Goal: Information Seeking & Learning: Learn about a topic

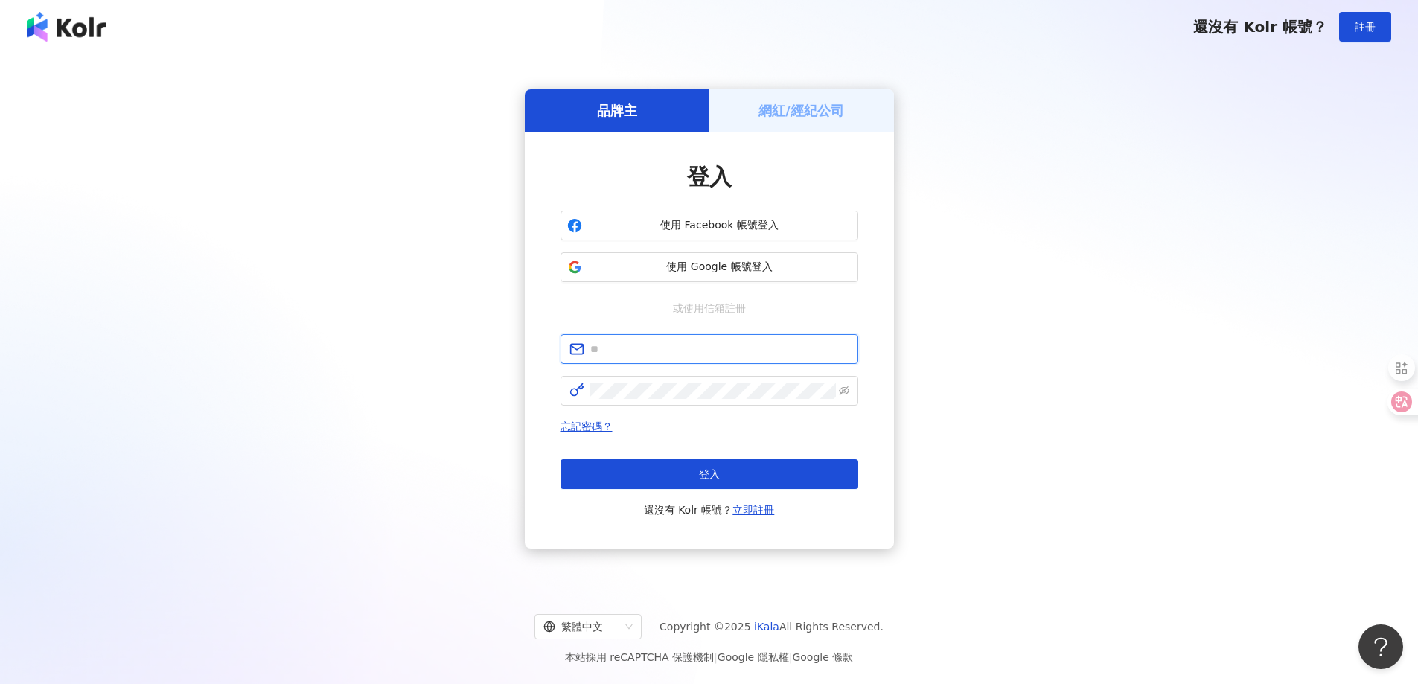
click at [717, 348] on input "text" at bounding box center [719, 349] width 259 height 16
type input "**********"
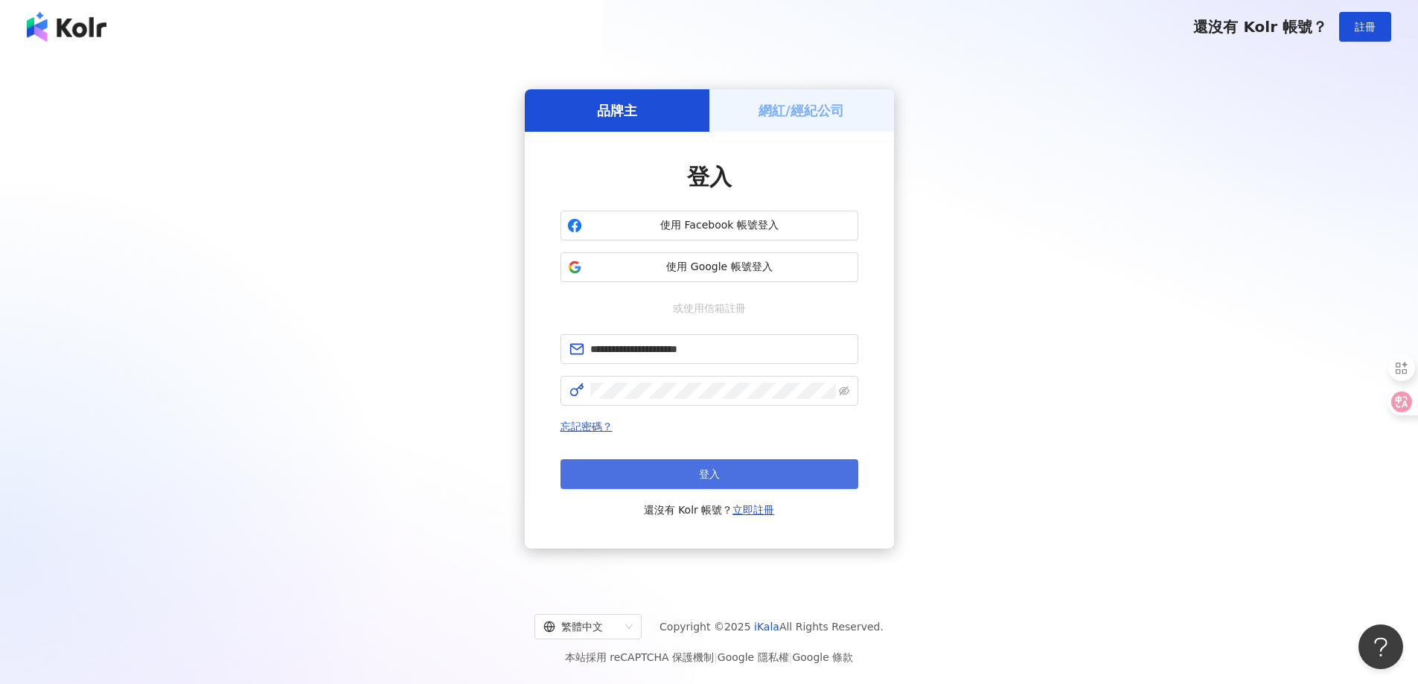
click at [642, 463] on button "登入" at bounding box center [710, 474] width 298 height 30
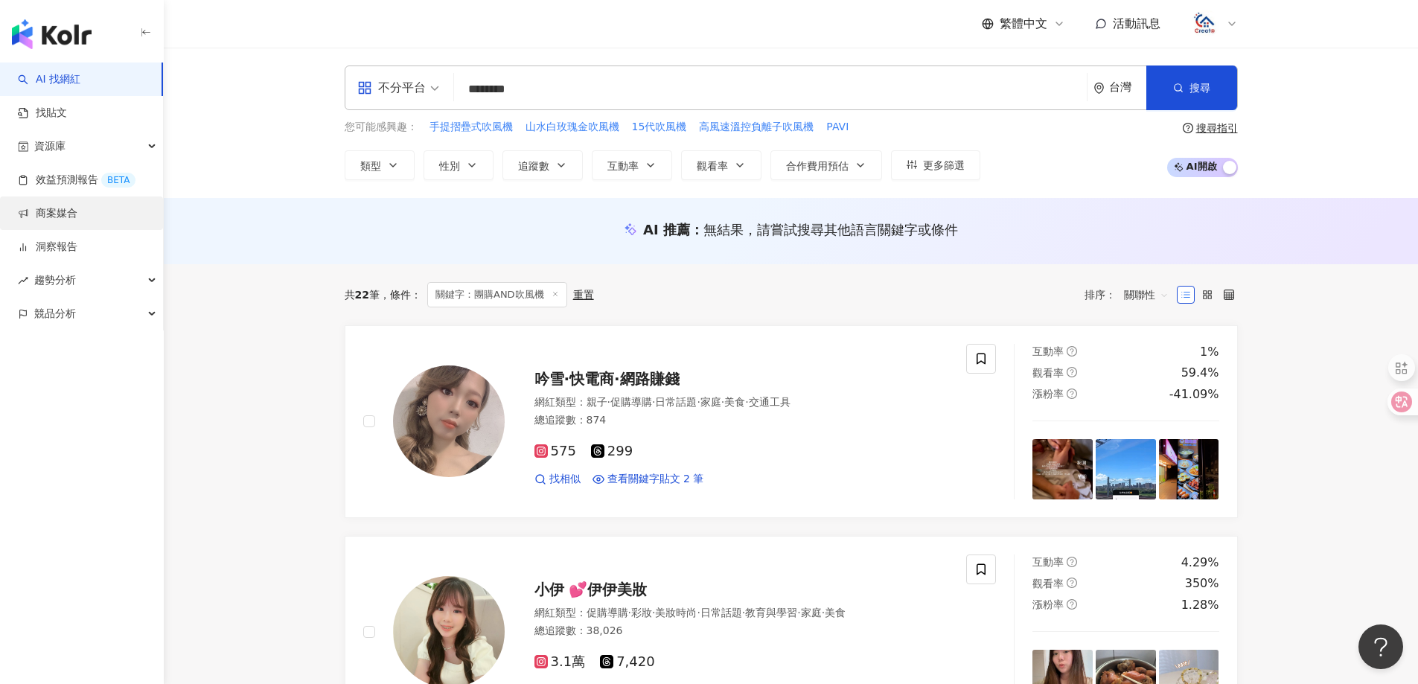
click at [77, 206] on link "商案媒合" at bounding box center [48, 213] width 60 height 15
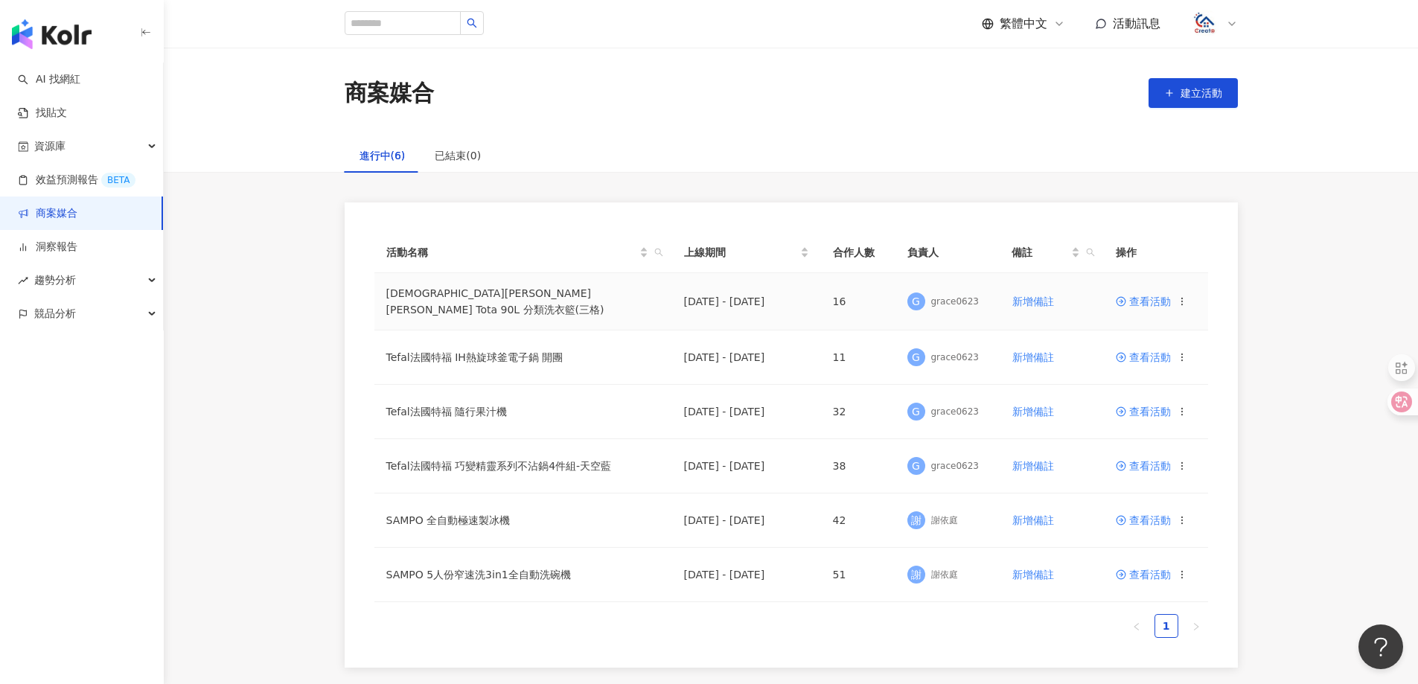
click at [1153, 305] on span "查看活動" at bounding box center [1143, 301] width 55 height 10
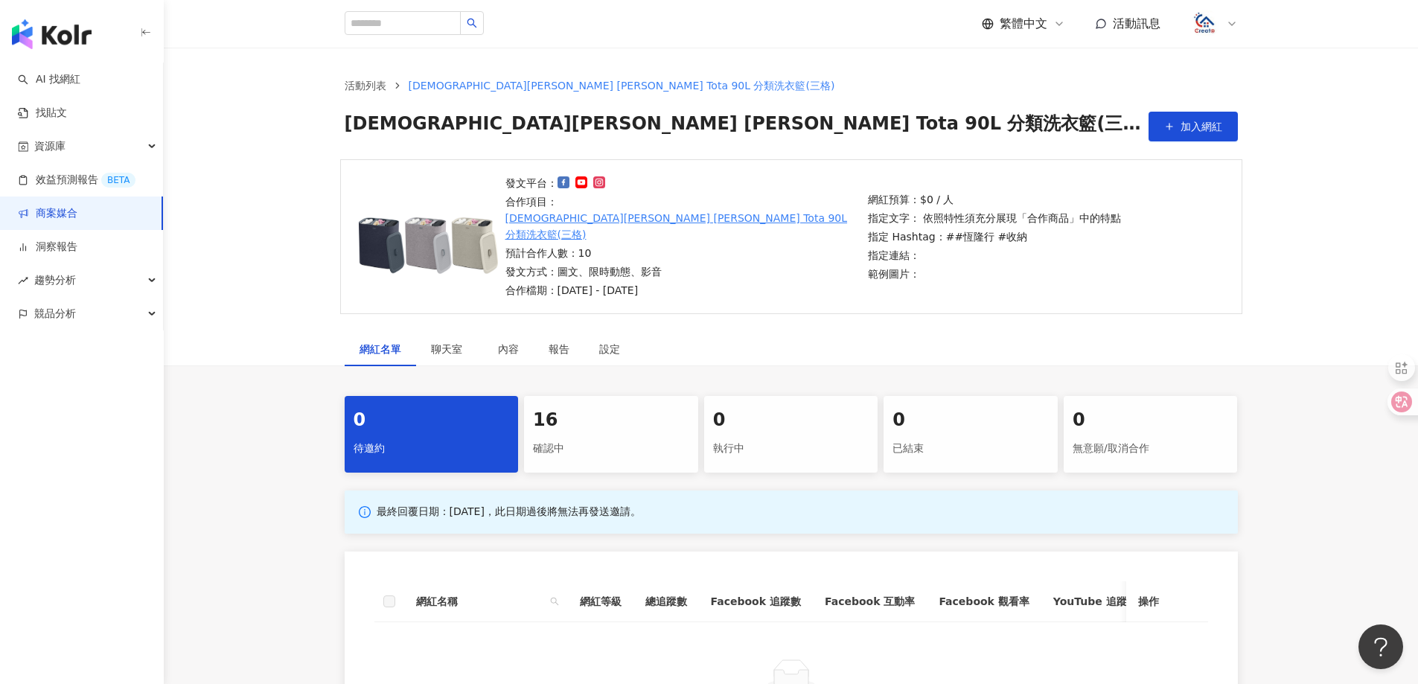
scroll to position [74, 0]
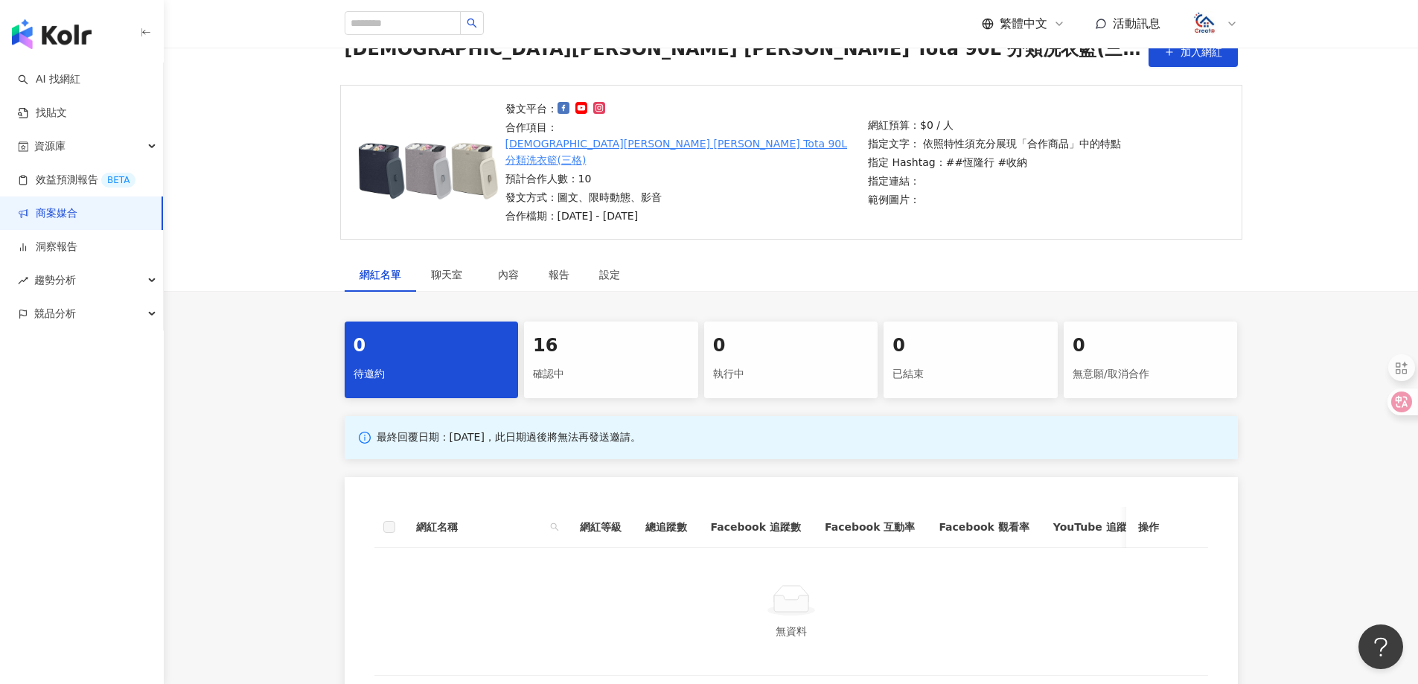
click at [609, 334] on div "16" at bounding box center [611, 346] width 156 height 25
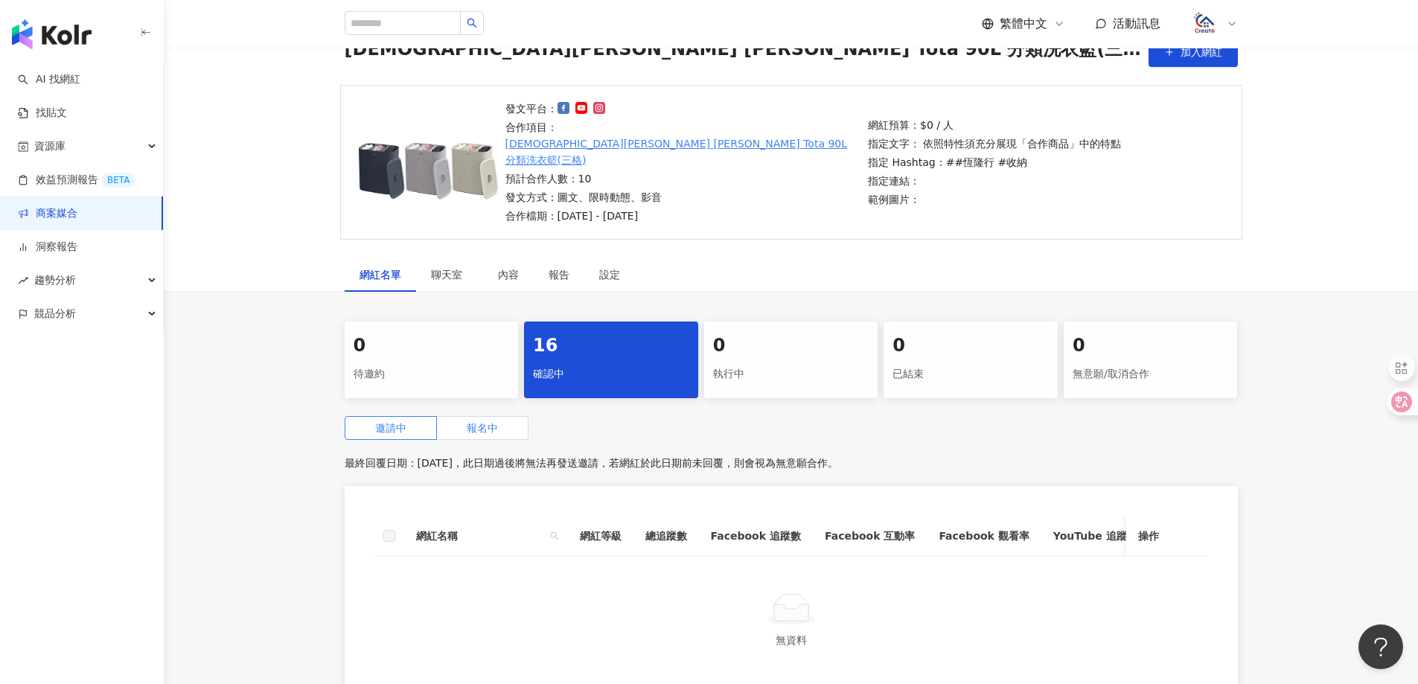
click at [469, 422] on span "報名中" at bounding box center [482, 428] width 31 height 12
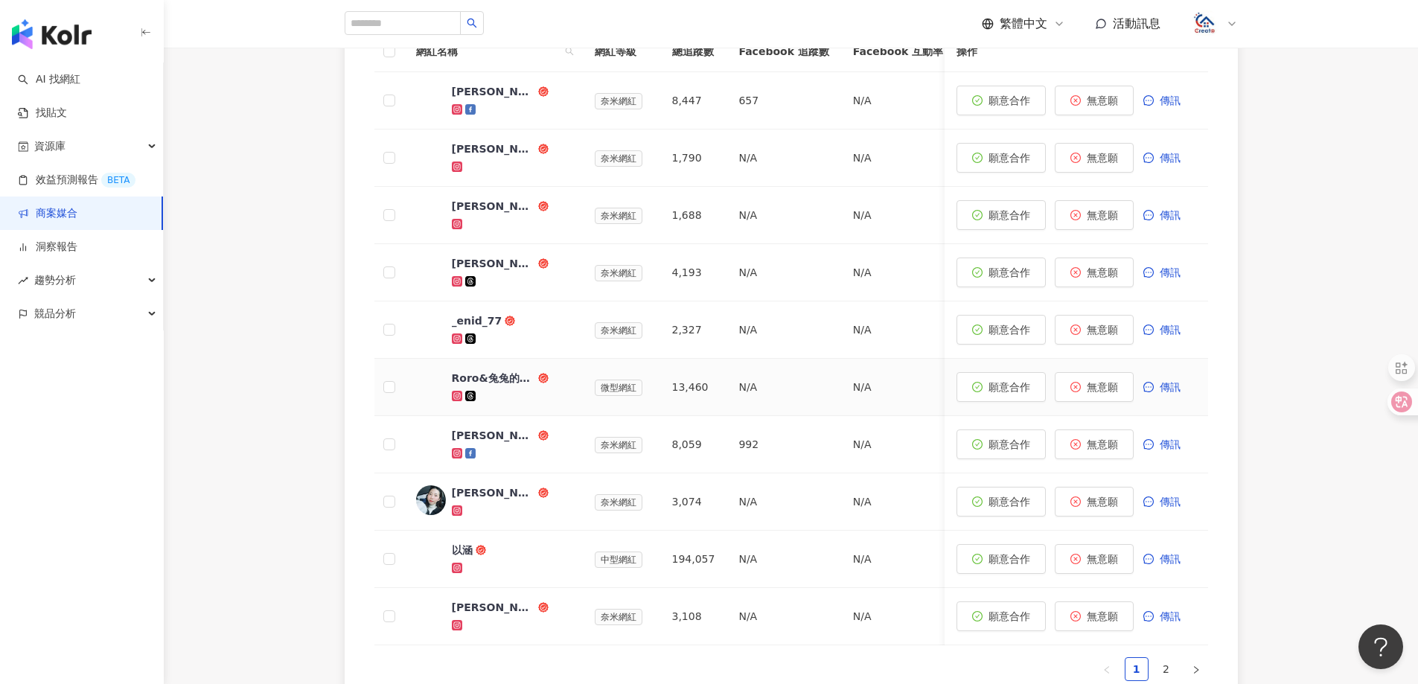
scroll to position [596, 0]
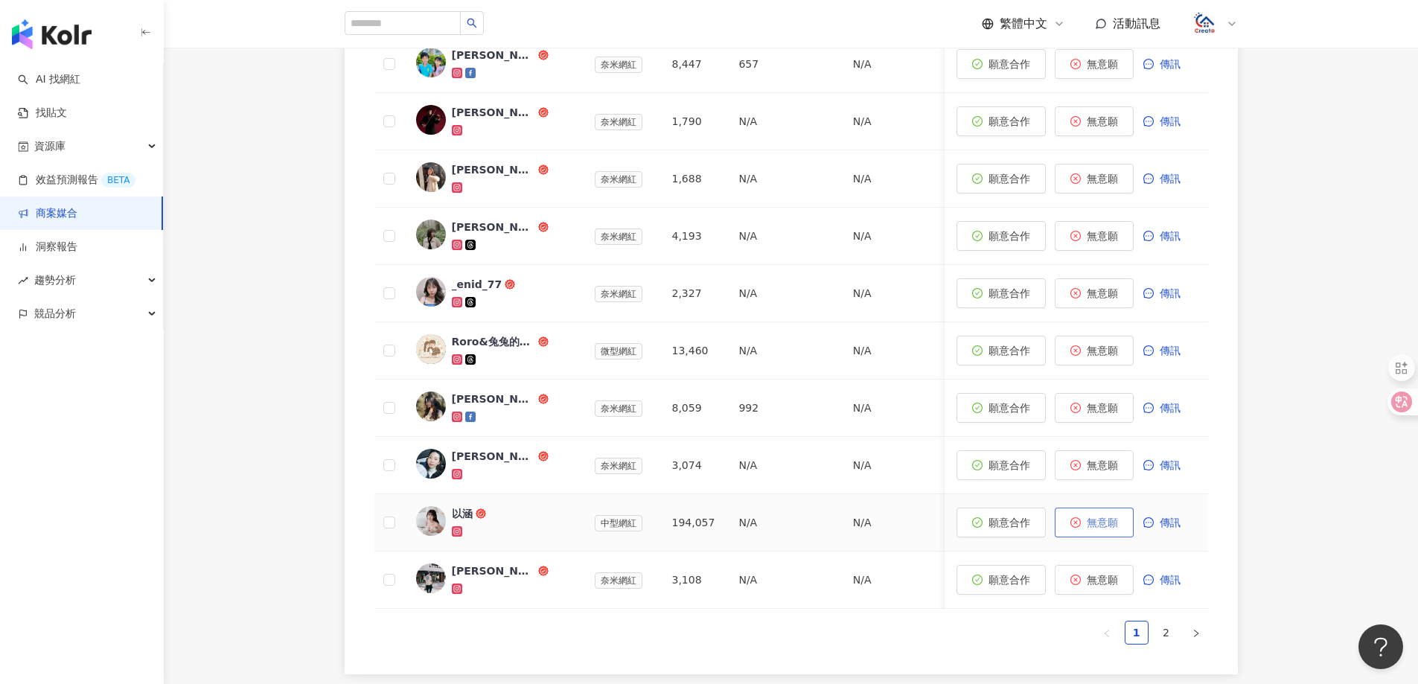
click at [1107, 517] on span "無意願" at bounding box center [1102, 523] width 31 height 12
click at [1117, 115] on span "無意願" at bounding box center [1102, 121] width 31 height 12
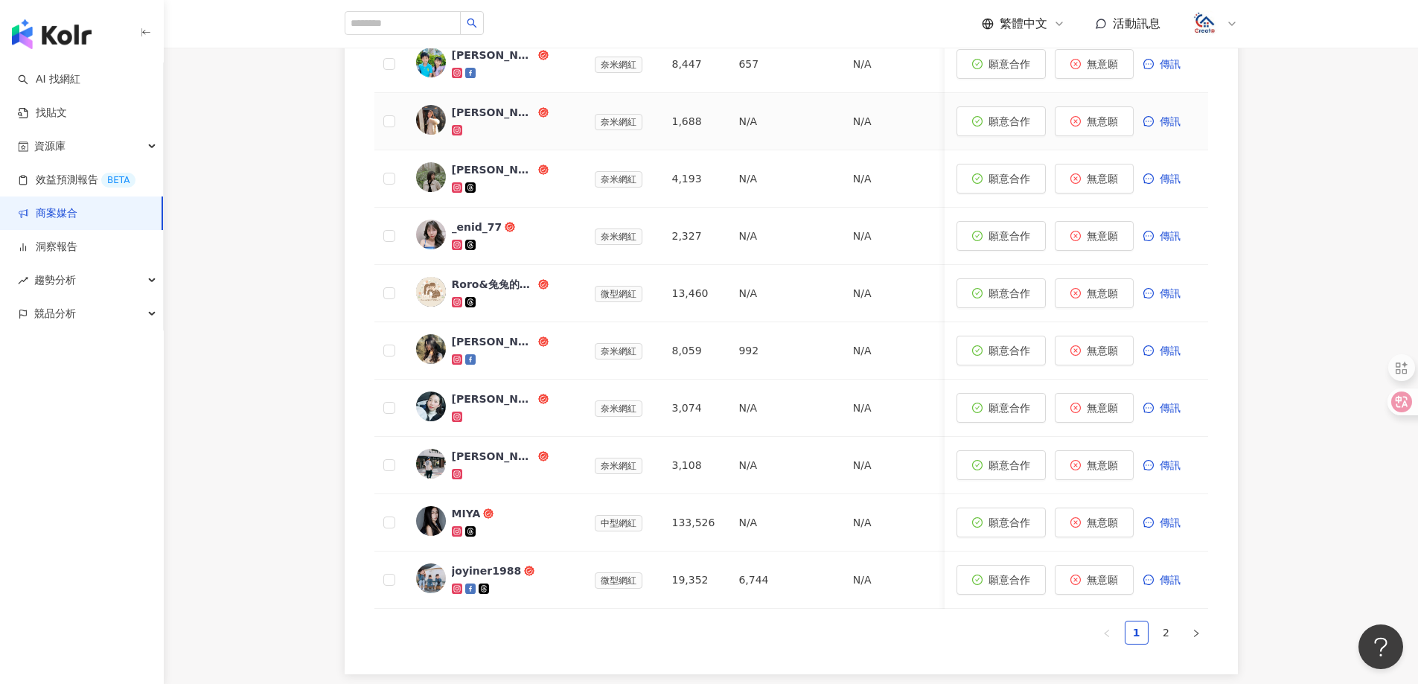
click at [1117, 115] on span "無意願" at bounding box center [1102, 121] width 31 height 12
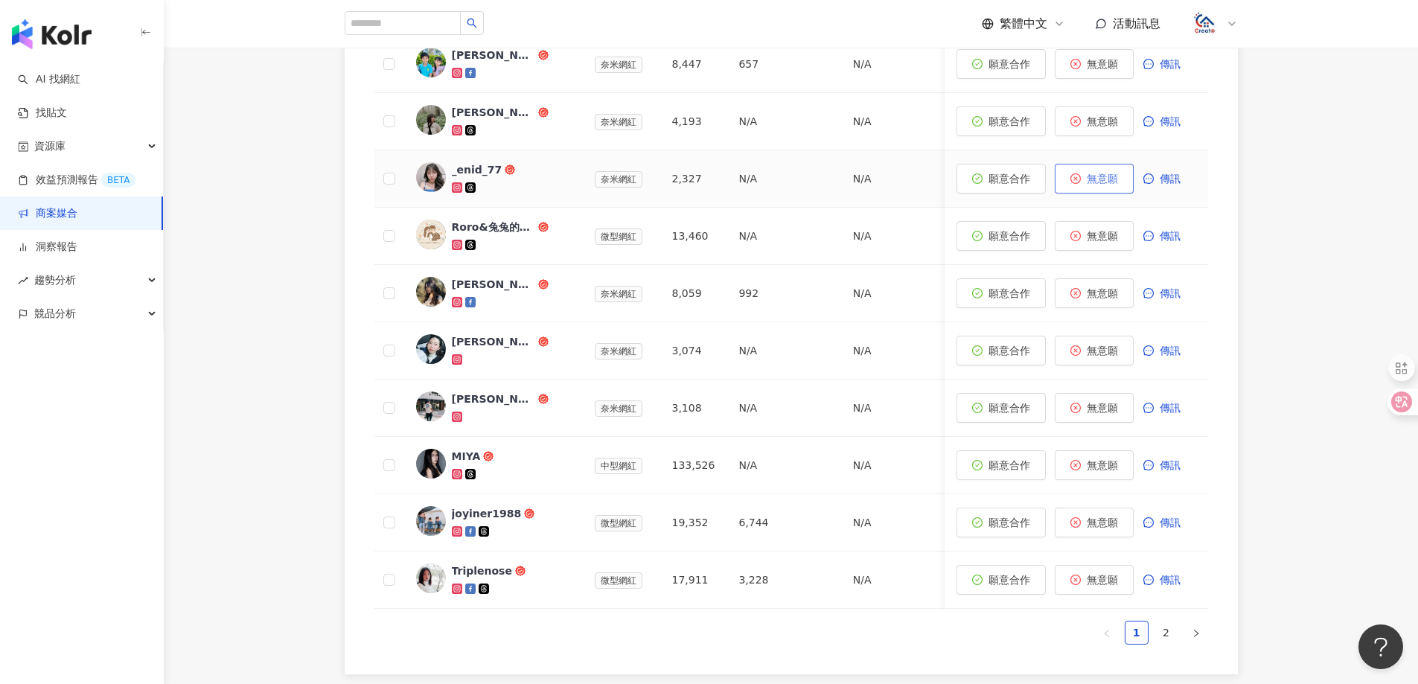
click at [1118, 173] on span "無意願" at bounding box center [1102, 179] width 31 height 12
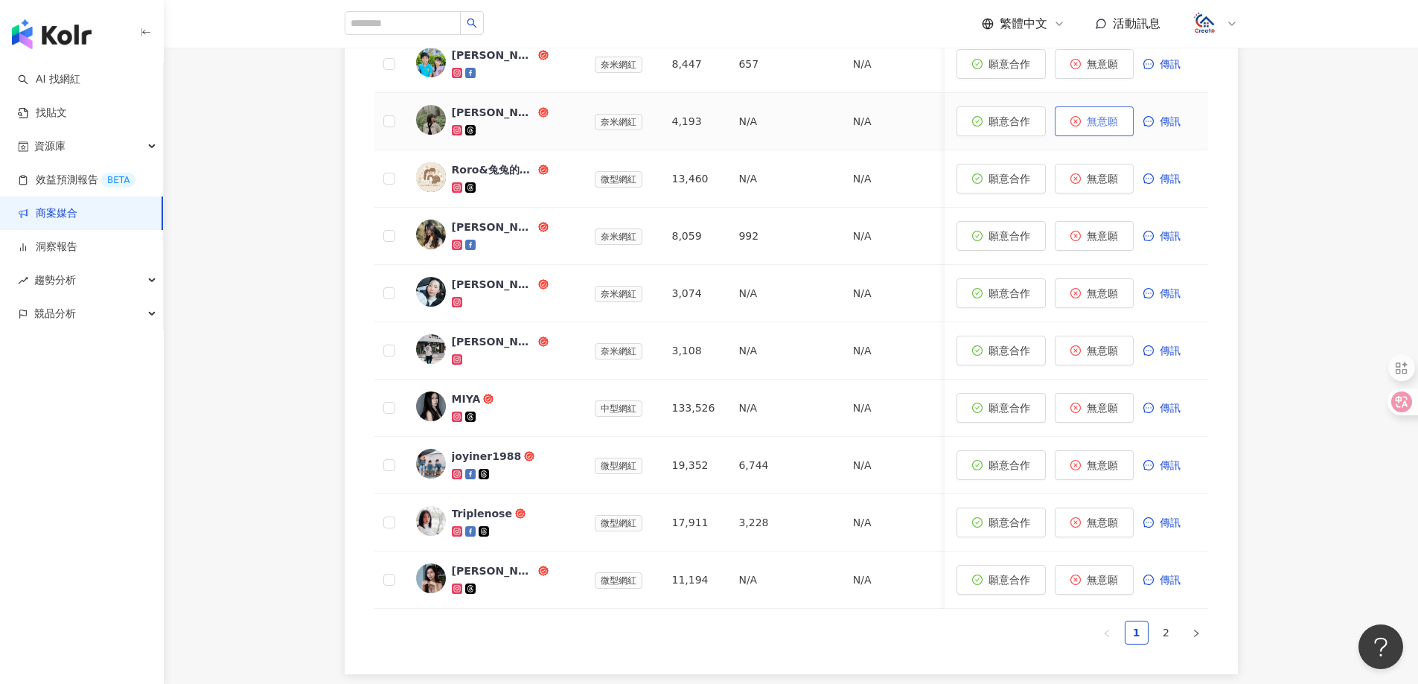
click at [1115, 106] on button "無意願" at bounding box center [1094, 121] width 79 height 30
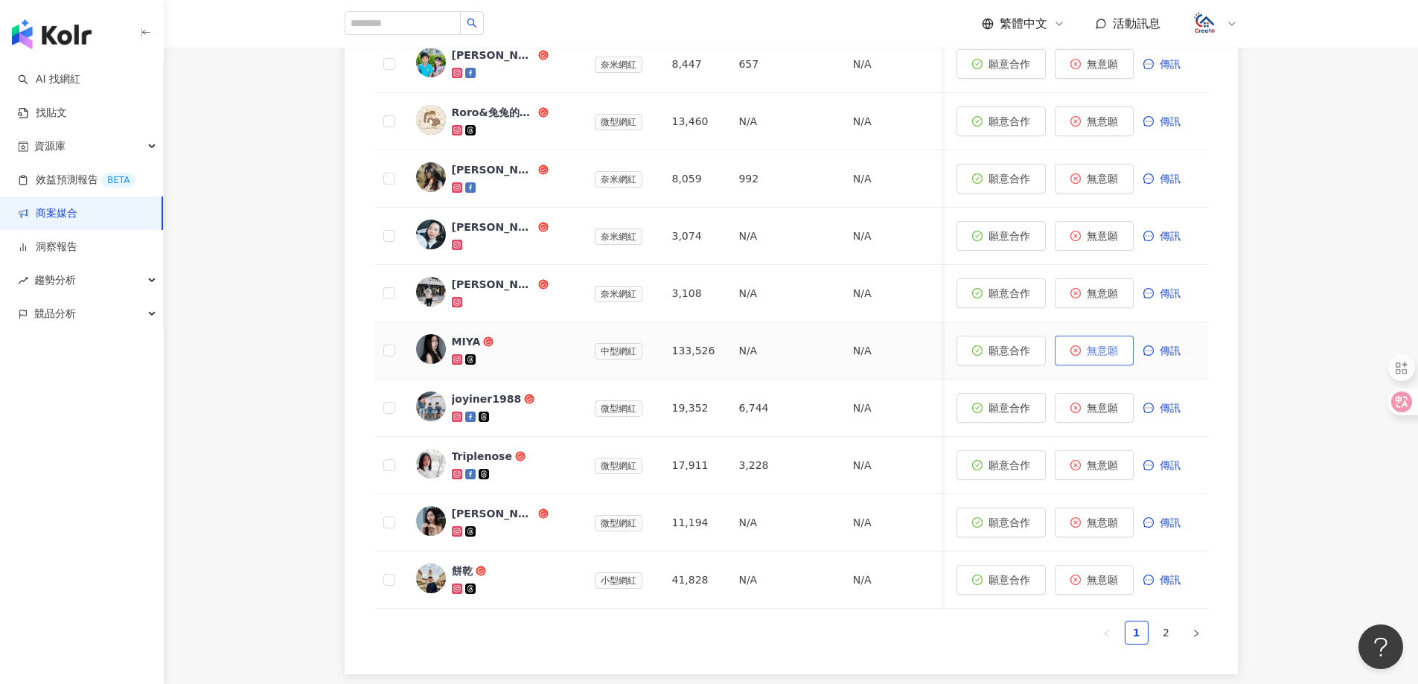
click at [1121, 336] on button "無意願" at bounding box center [1094, 351] width 79 height 30
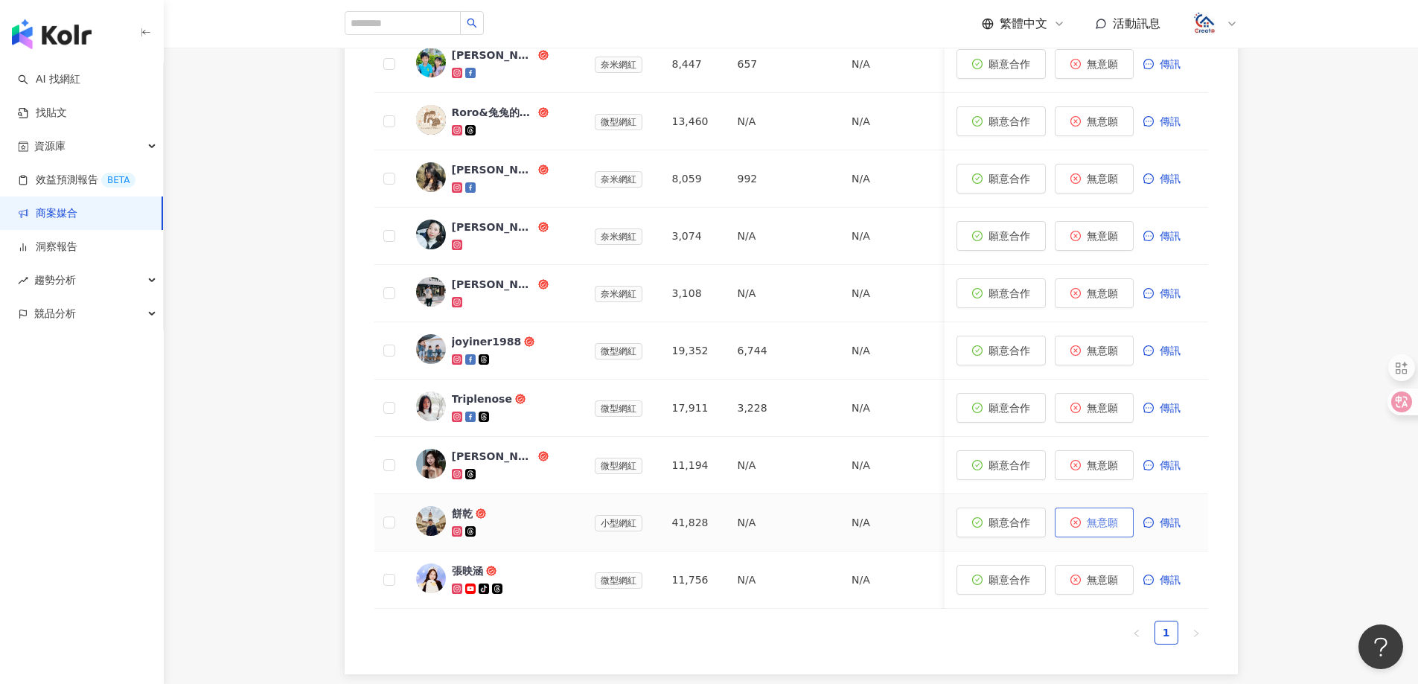
click at [1105, 508] on button "無意願" at bounding box center [1094, 523] width 79 height 30
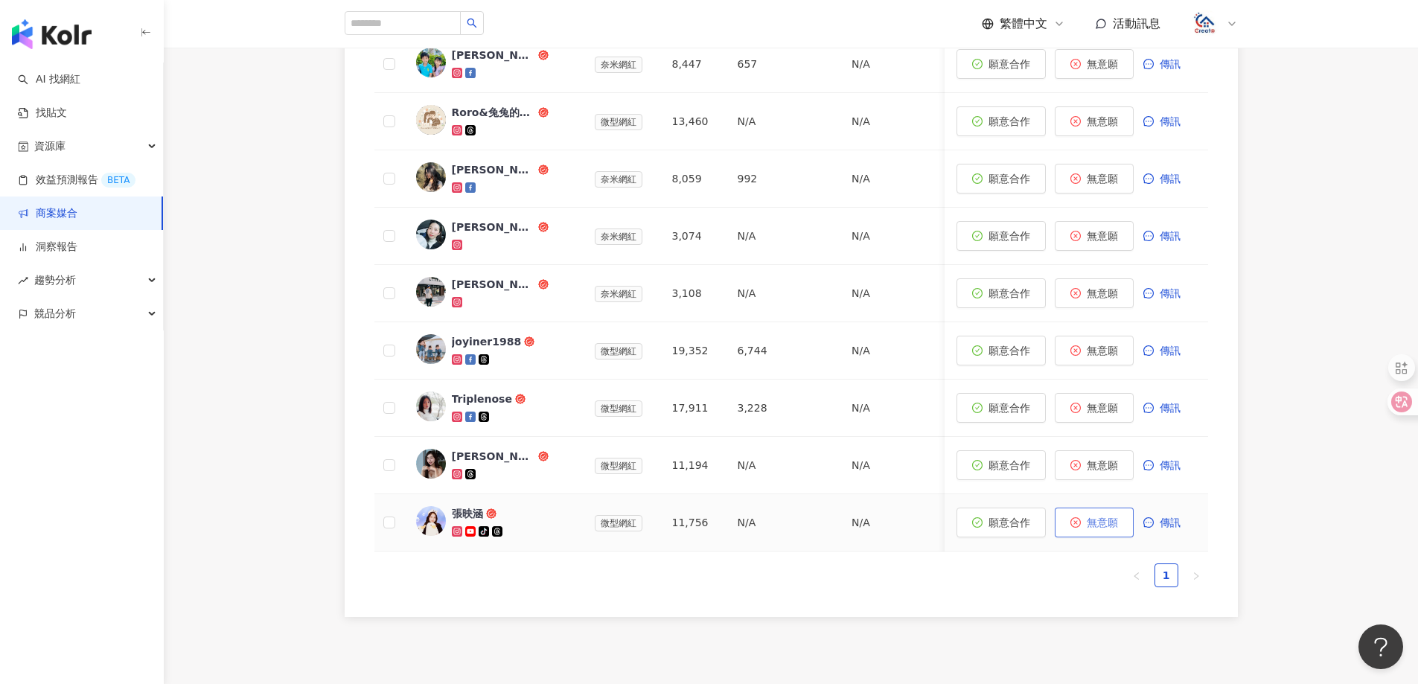
click at [1105, 517] on span "無意願" at bounding box center [1102, 523] width 31 height 12
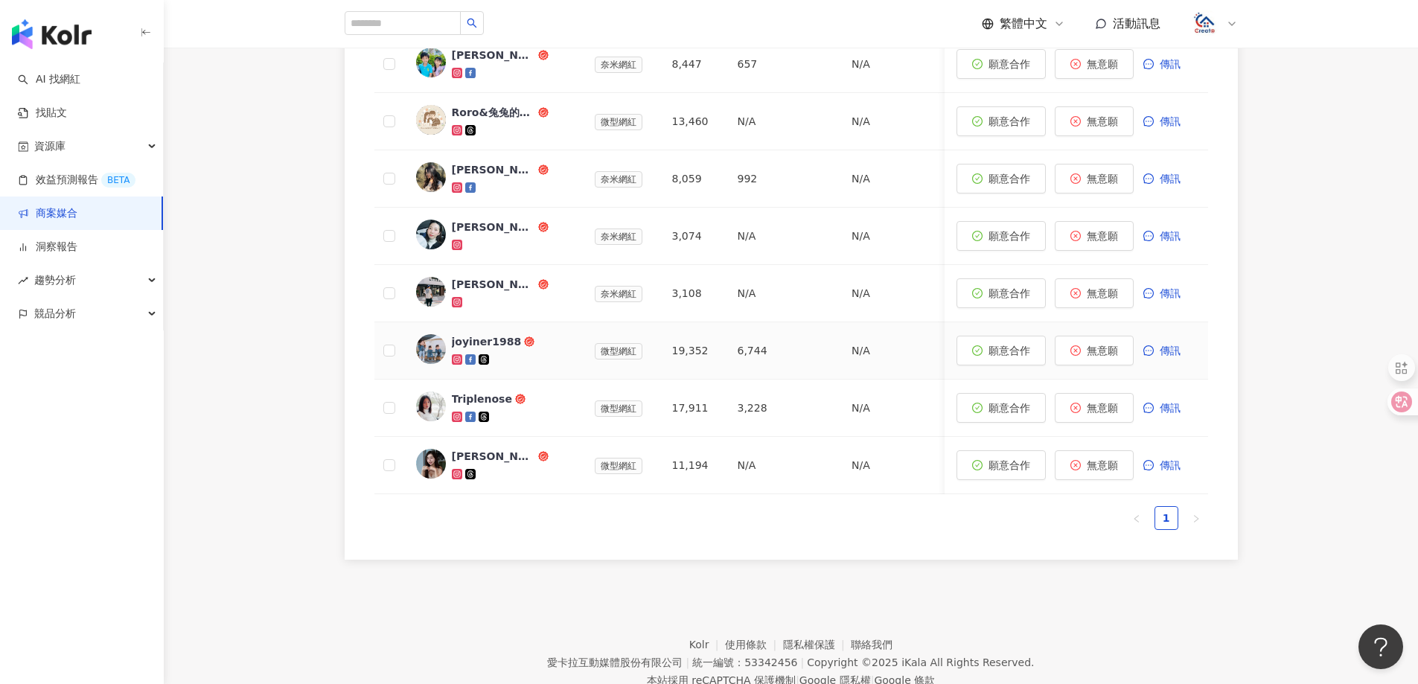
click at [493, 334] on div "joyiner1988" at bounding box center [487, 341] width 70 height 15
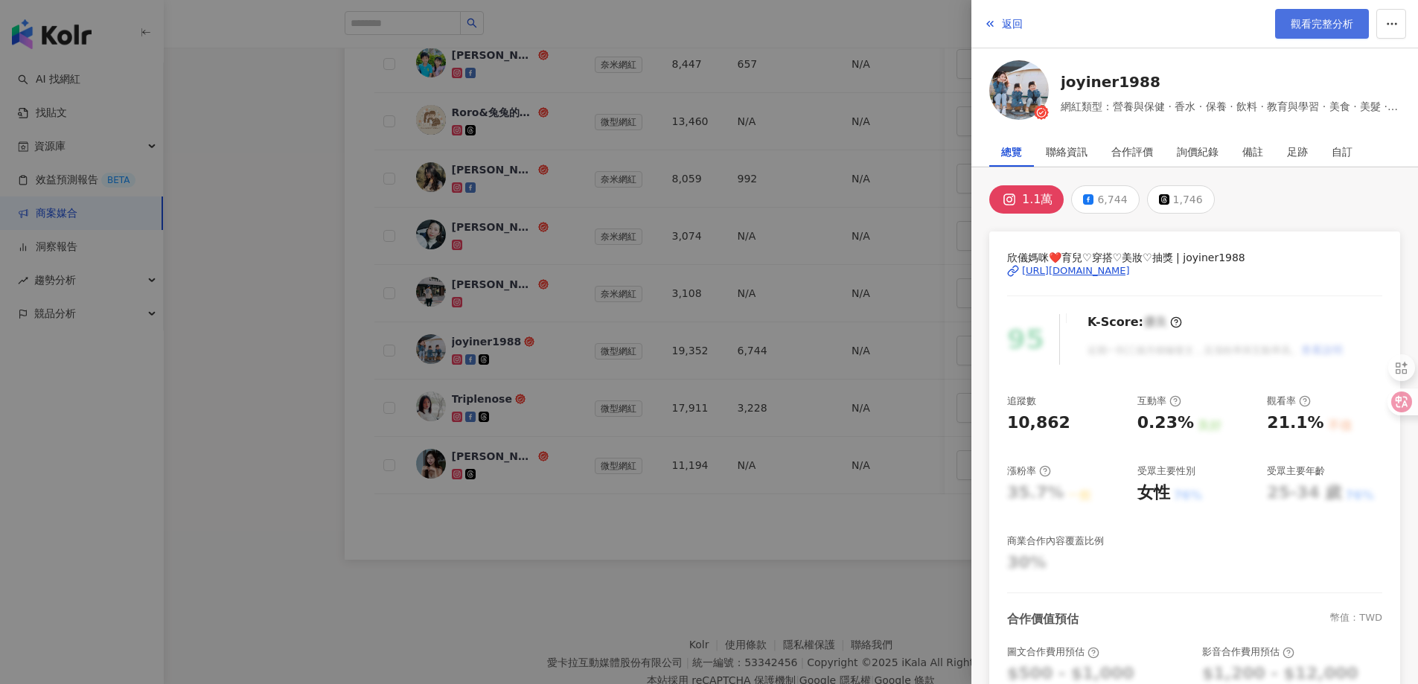
click at [1321, 25] on span "觀看完整分析" at bounding box center [1322, 24] width 63 height 12
click at [1012, 29] on span "返回" at bounding box center [1012, 24] width 21 height 12
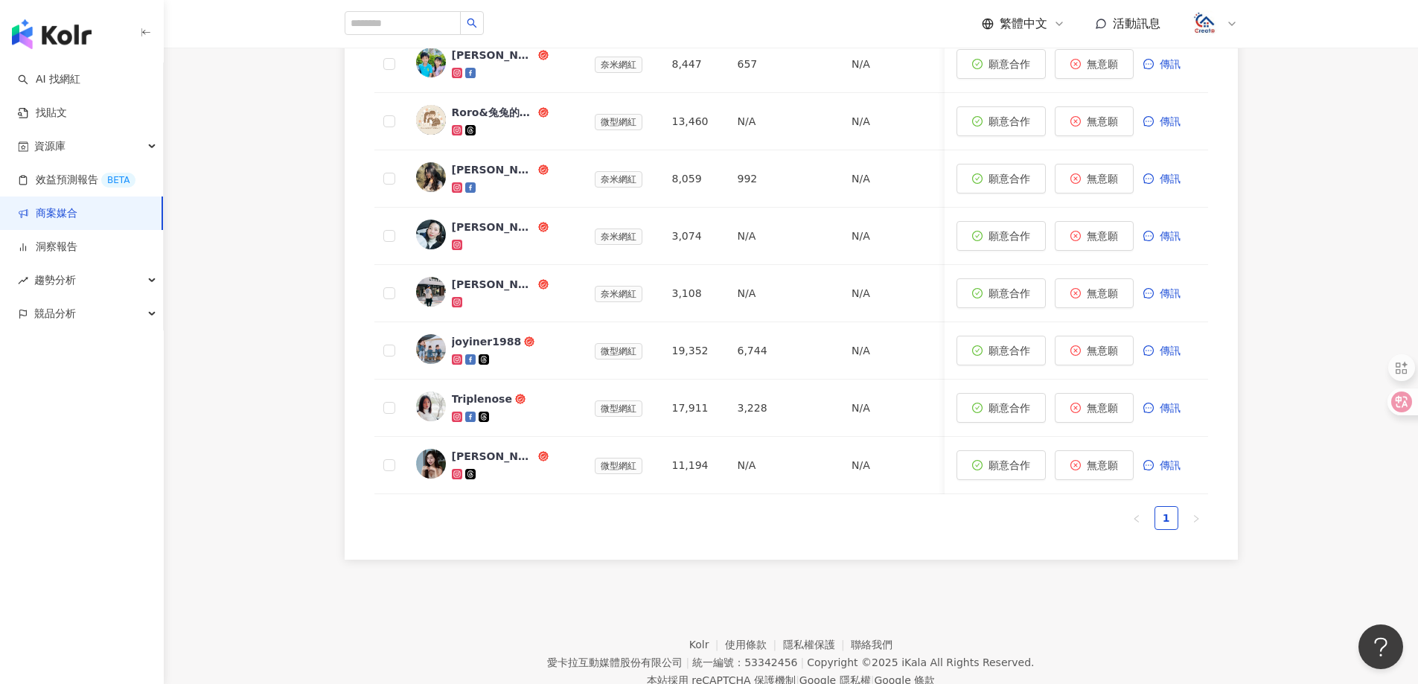
click at [67, 219] on link "商案媒合" at bounding box center [48, 213] width 60 height 15
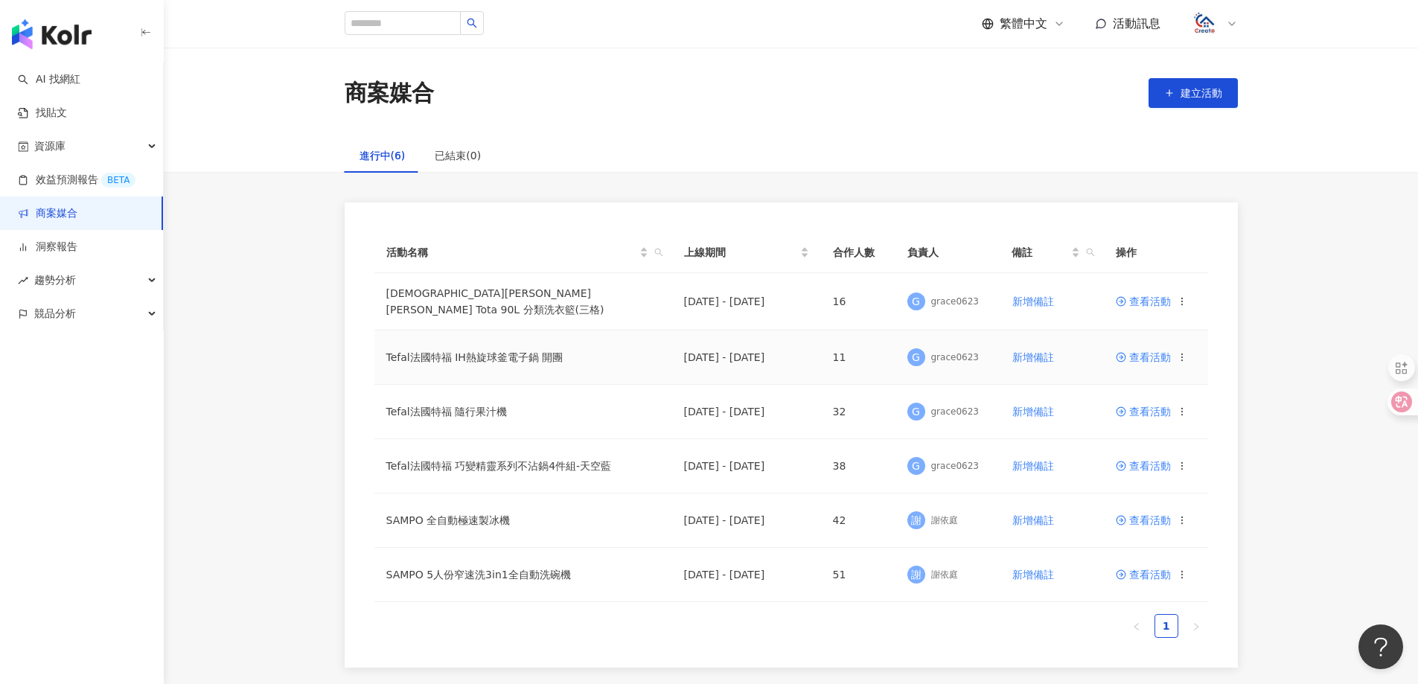
click at [1143, 352] on span "查看活動" at bounding box center [1143, 357] width 55 height 10
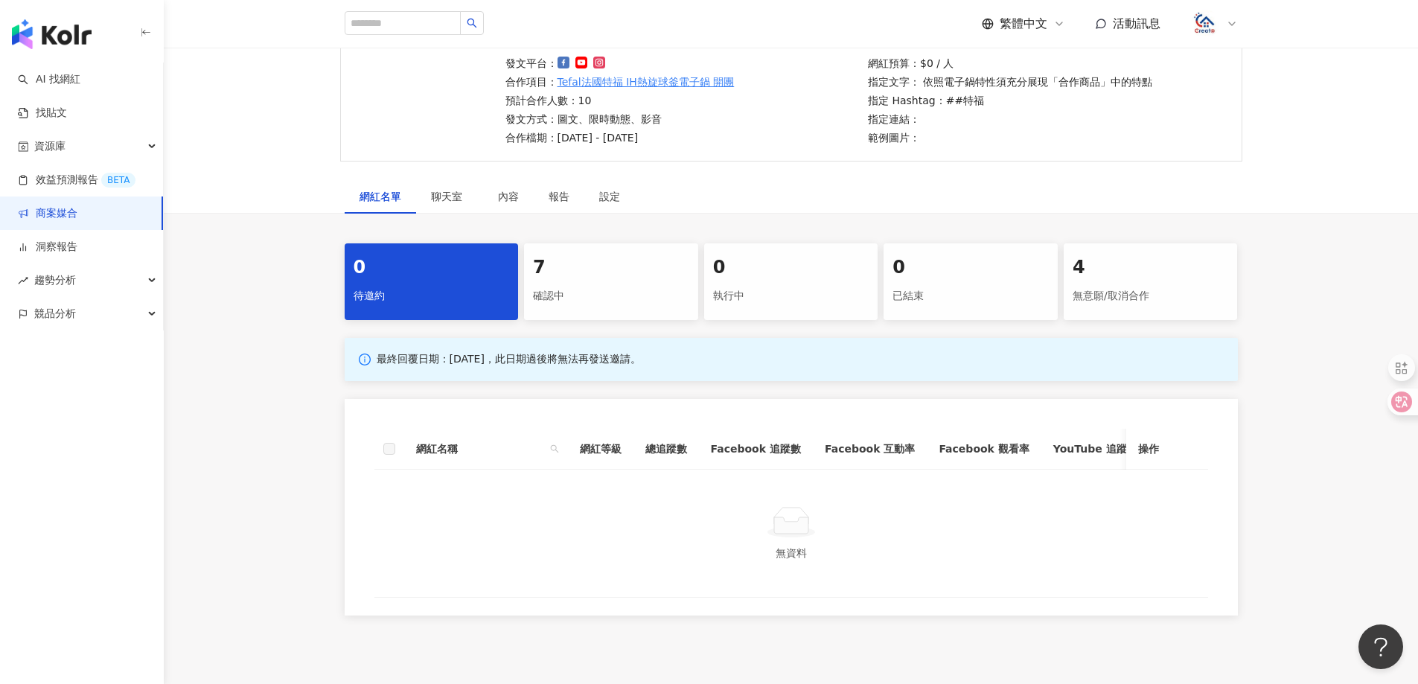
scroll to position [149, 0]
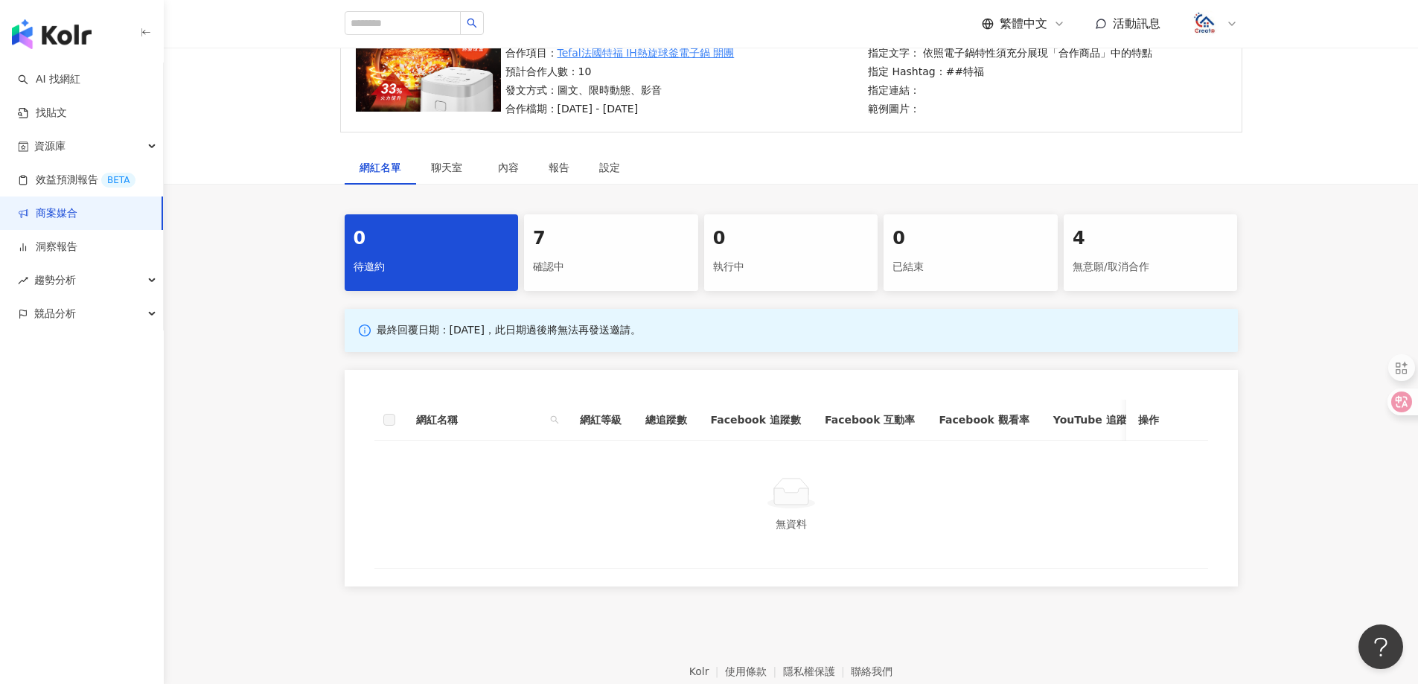
click at [577, 234] on div "7" at bounding box center [611, 238] width 156 height 25
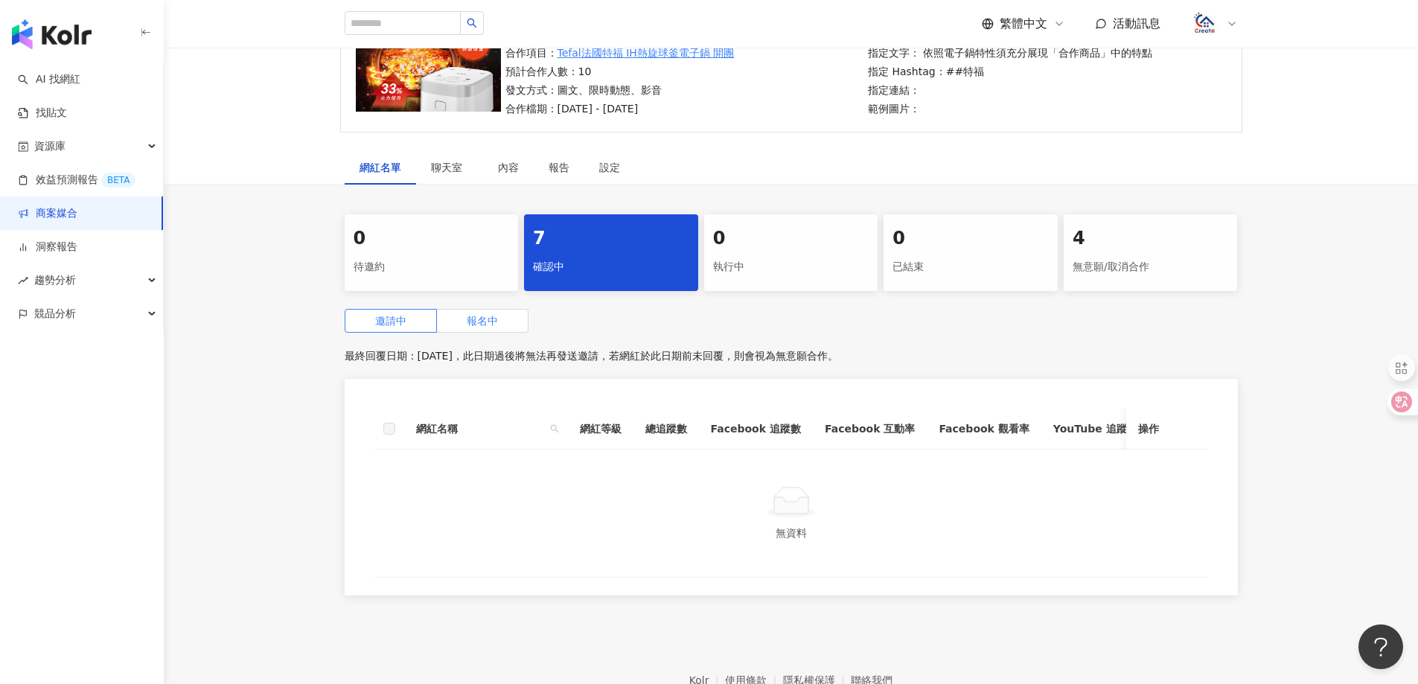
click at [502, 323] on label "報名中" at bounding box center [483, 321] width 92 height 24
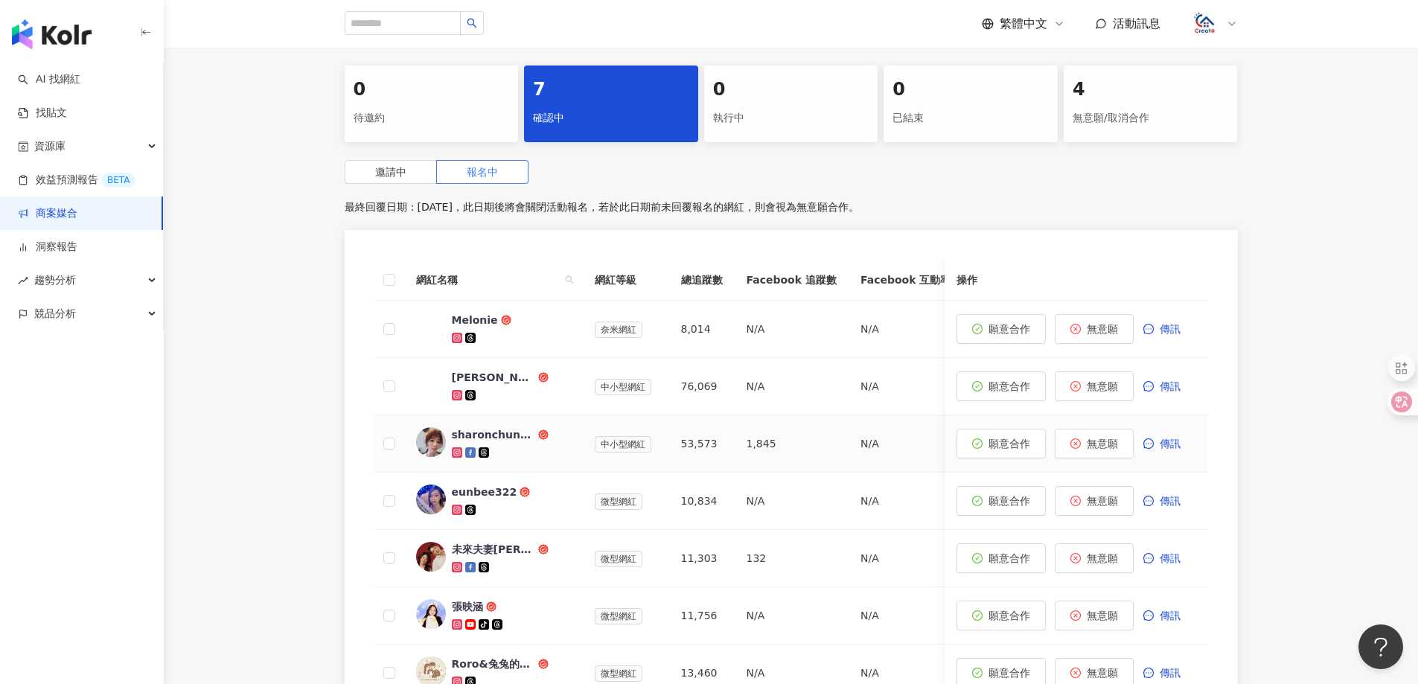
scroll to position [372, 0]
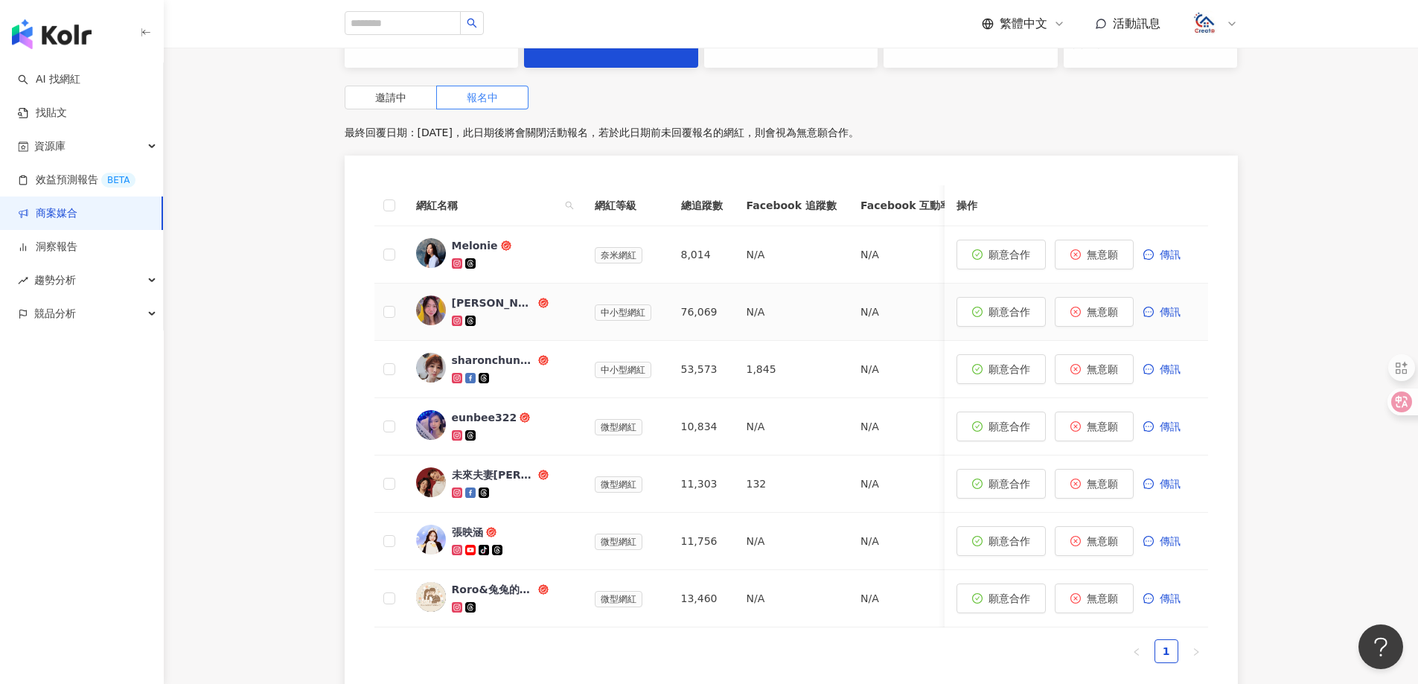
click at [496, 306] on div "Sarinne Sung 幸恩" at bounding box center [493, 303] width 83 height 15
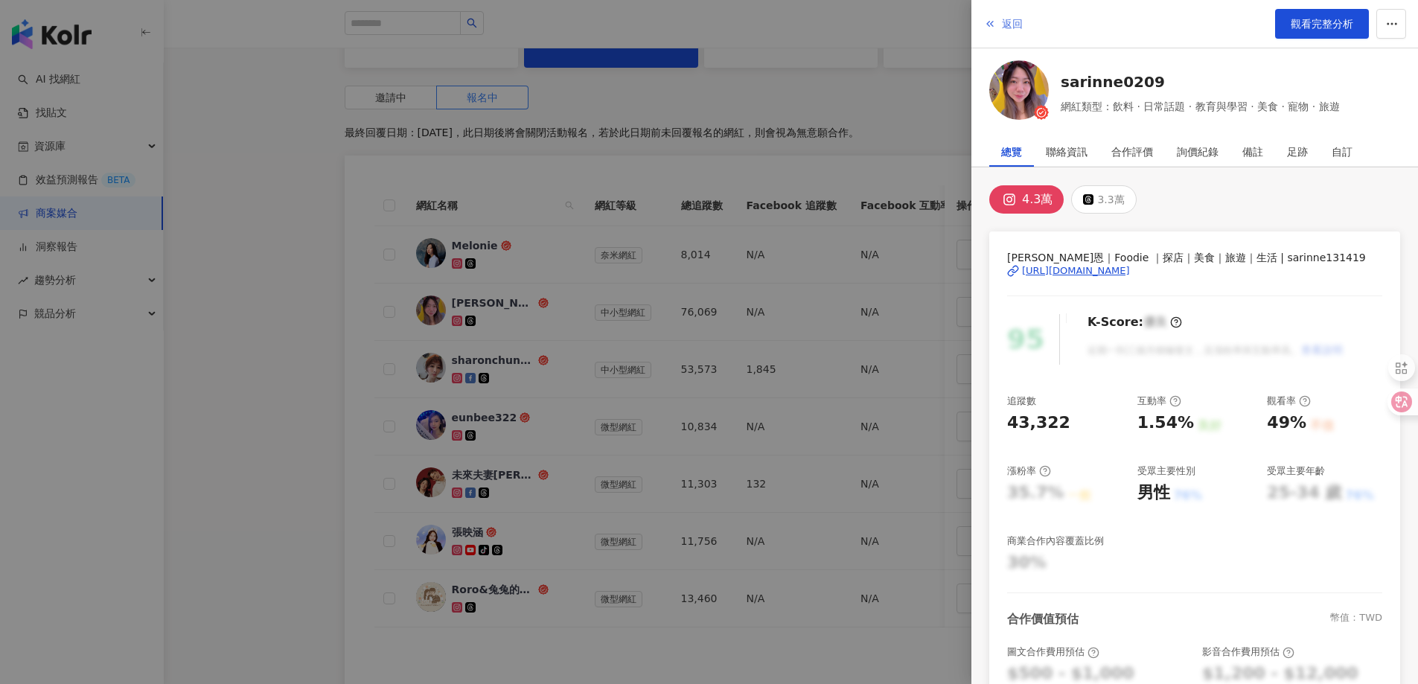
click at [1013, 27] on span "返回" at bounding box center [1012, 24] width 21 height 12
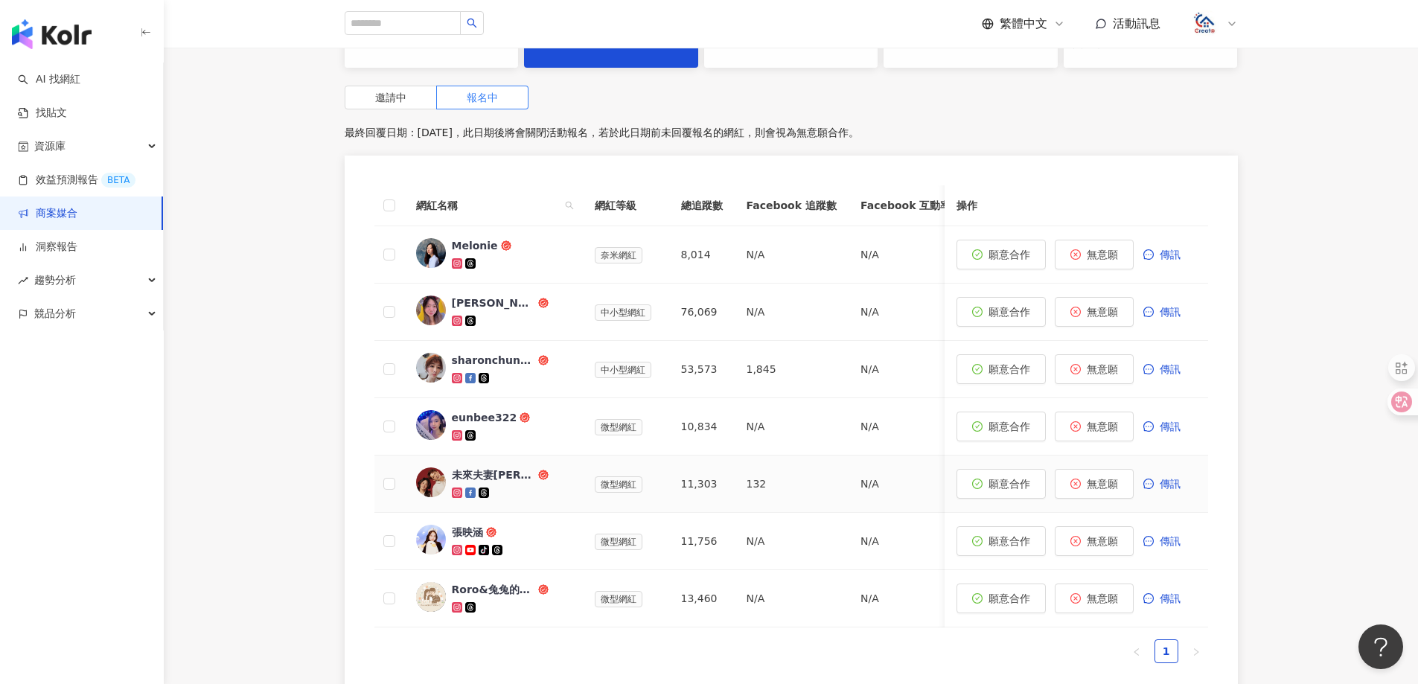
click at [501, 474] on div "未來夫妻Monica & Kim" at bounding box center [493, 475] width 83 height 15
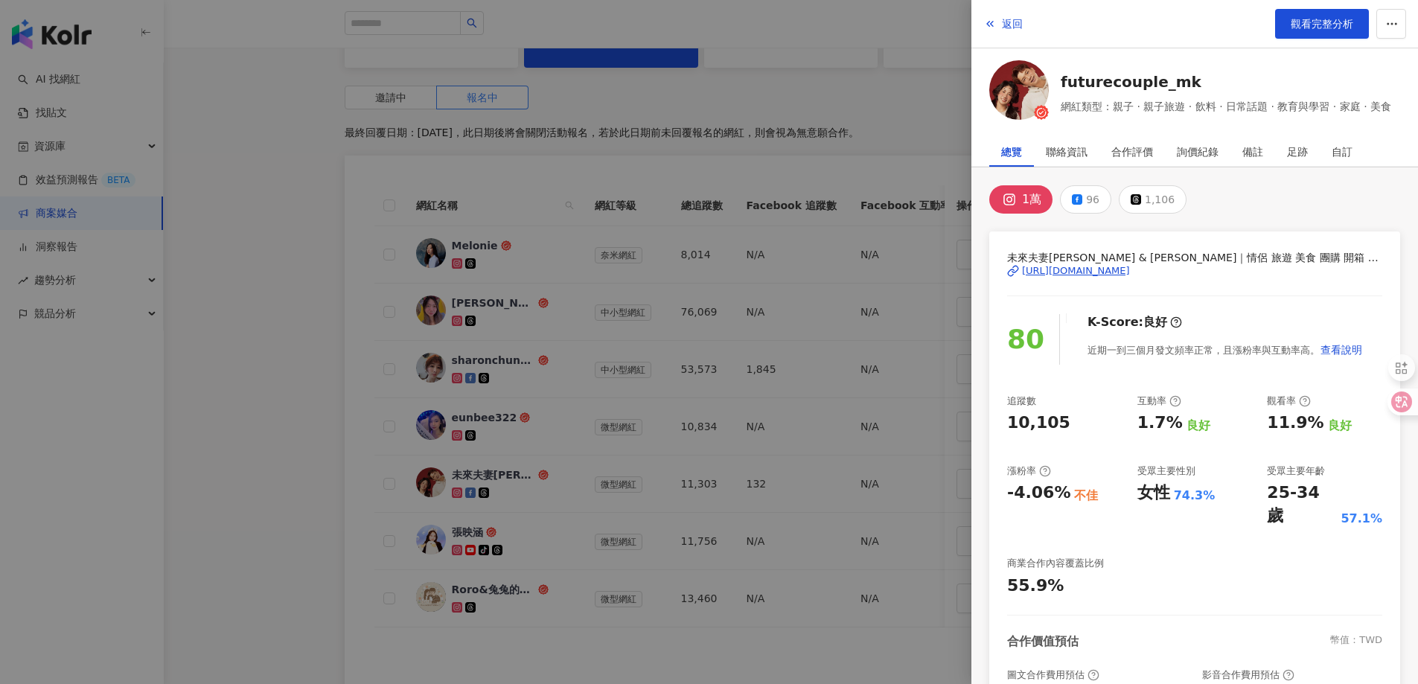
click at [1130, 272] on div "https://www.instagram.com/futurecouple_mk/" at bounding box center [1076, 270] width 108 height 13
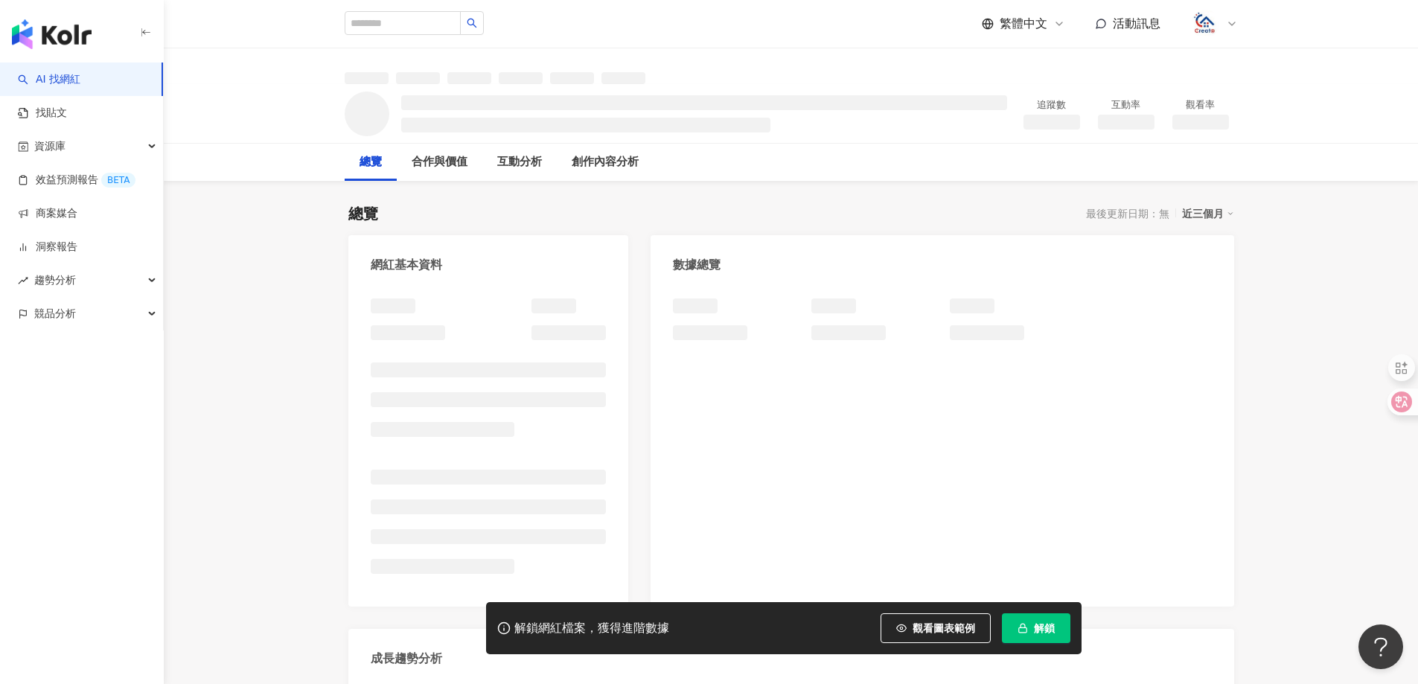
click at [1055, 631] on button "解鎖" at bounding box center [1036, 628] width 68 height 30
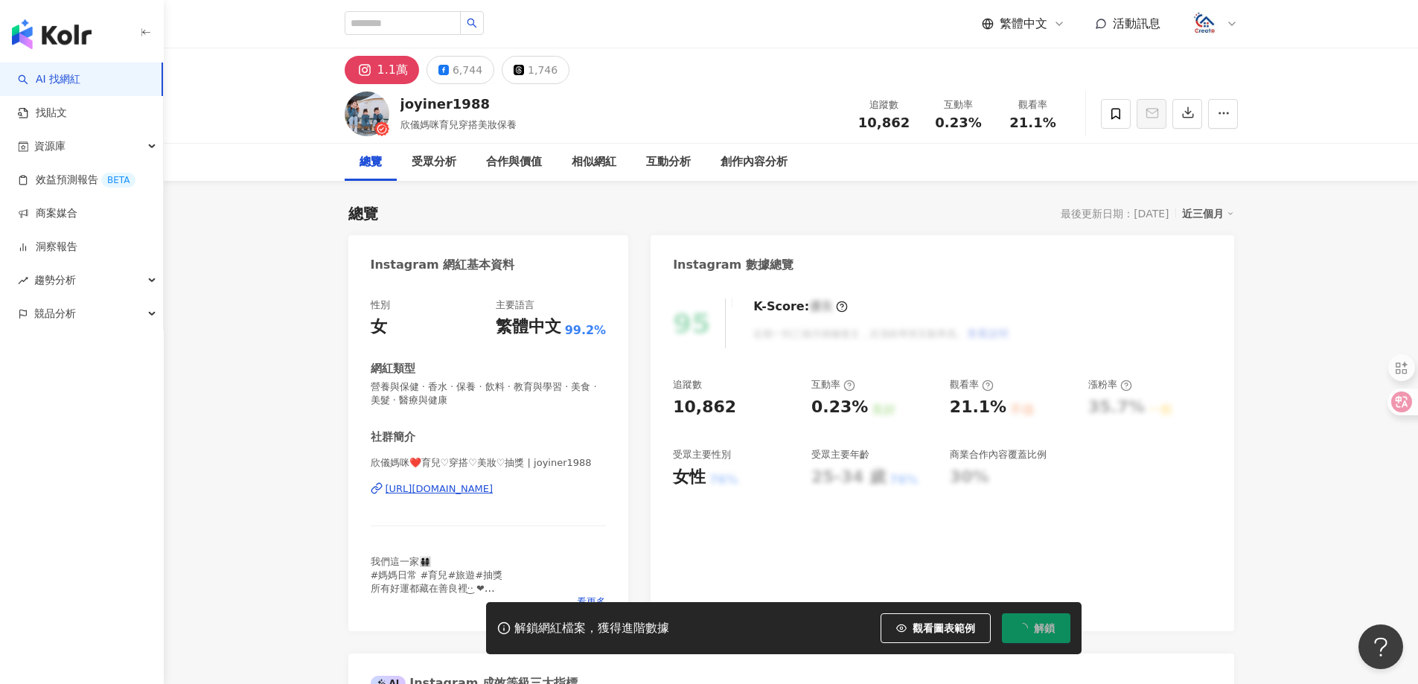
click at [494, 488] on div "[URL][DOMAIN_NAME]" at bounding box center [440, 488] width 108 height 13
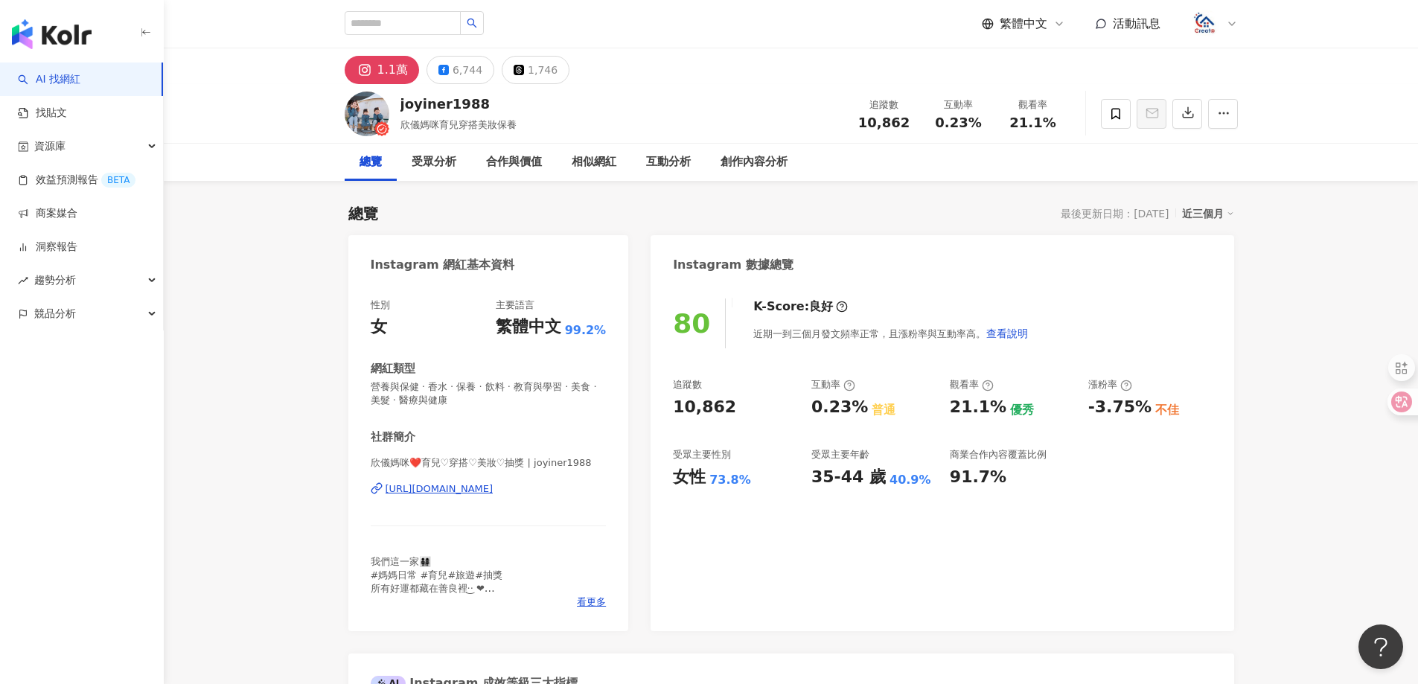
click at [494, 483] on div "[URL][DOMAIN_NAME]" at bounding box center [440, 488] width 108 height 13
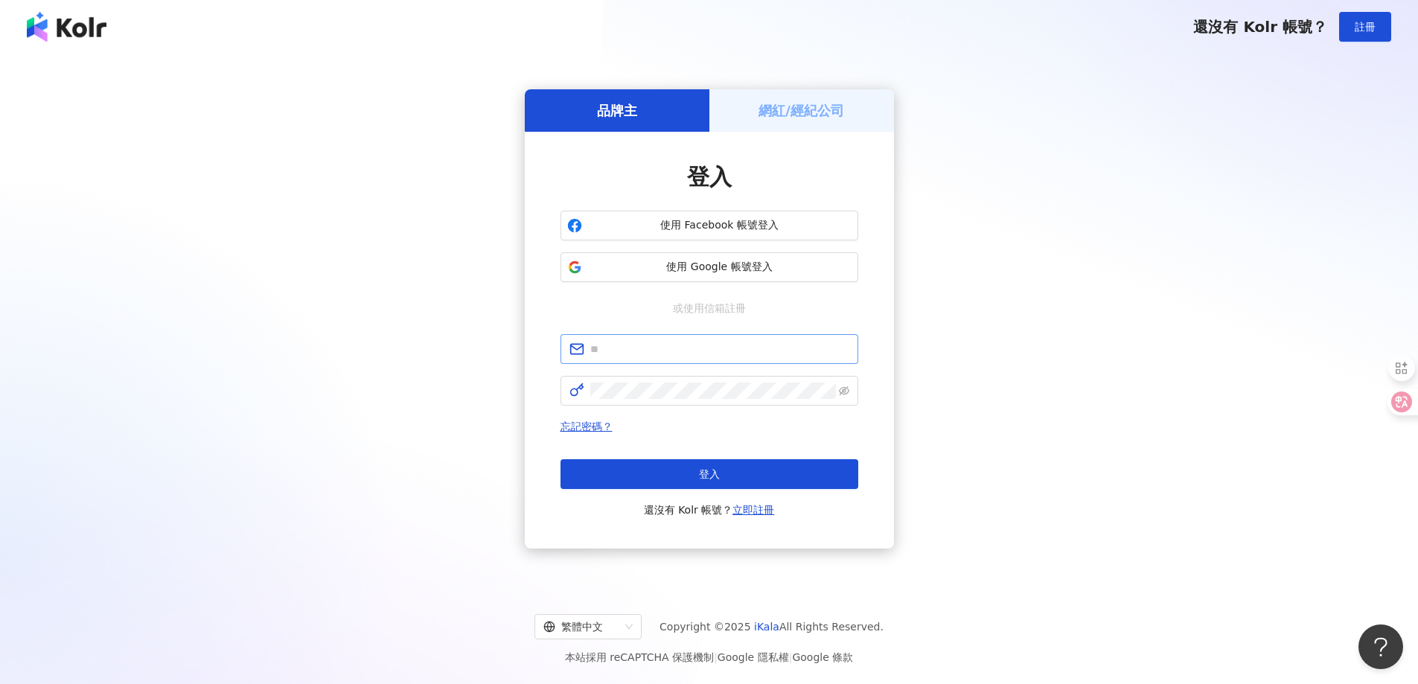
click at [619, 340] on span at bounding box center [710, 349] width 298 height 30
click at [629, 352] on input "text" at bounding box center [719, 349] width 259 height 16
type input "**********"
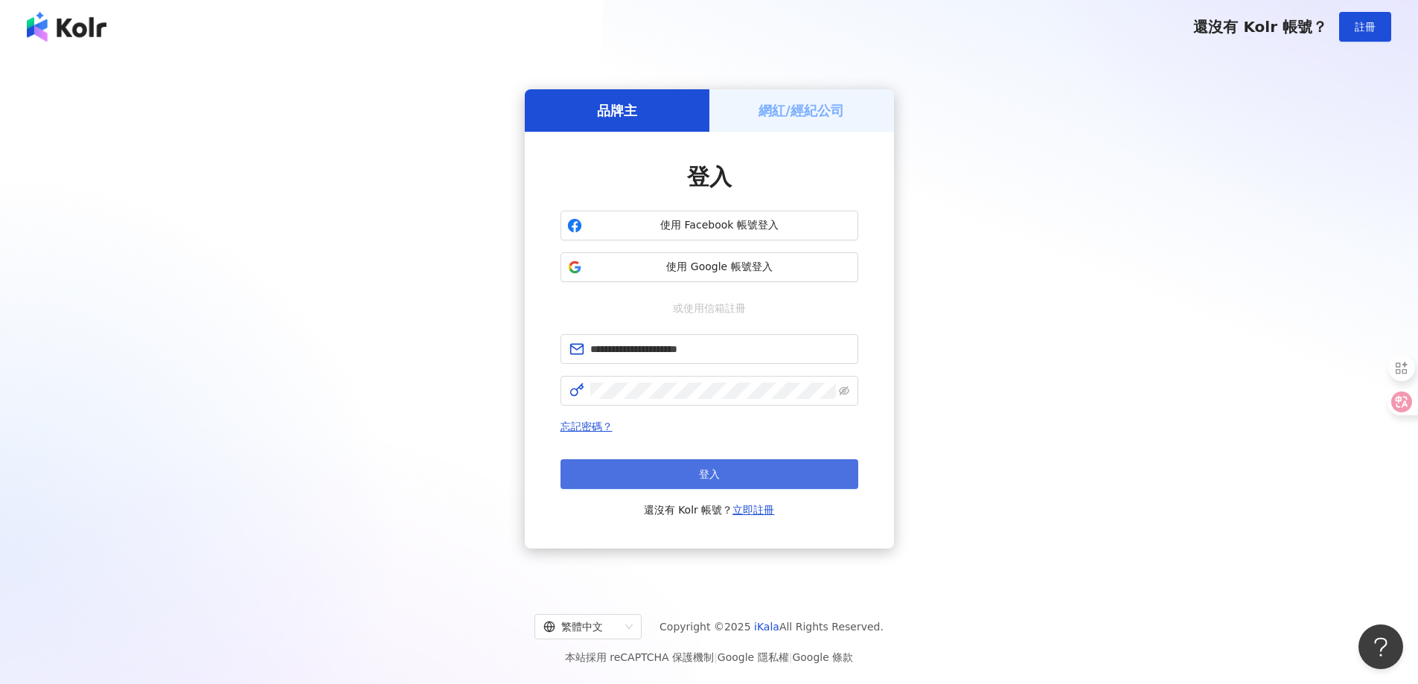
click at [680, 460] on button "登入" at bounding box center [710, 474] width 298 height 30
